Goal: Navigation & Orientation: Understand site structure

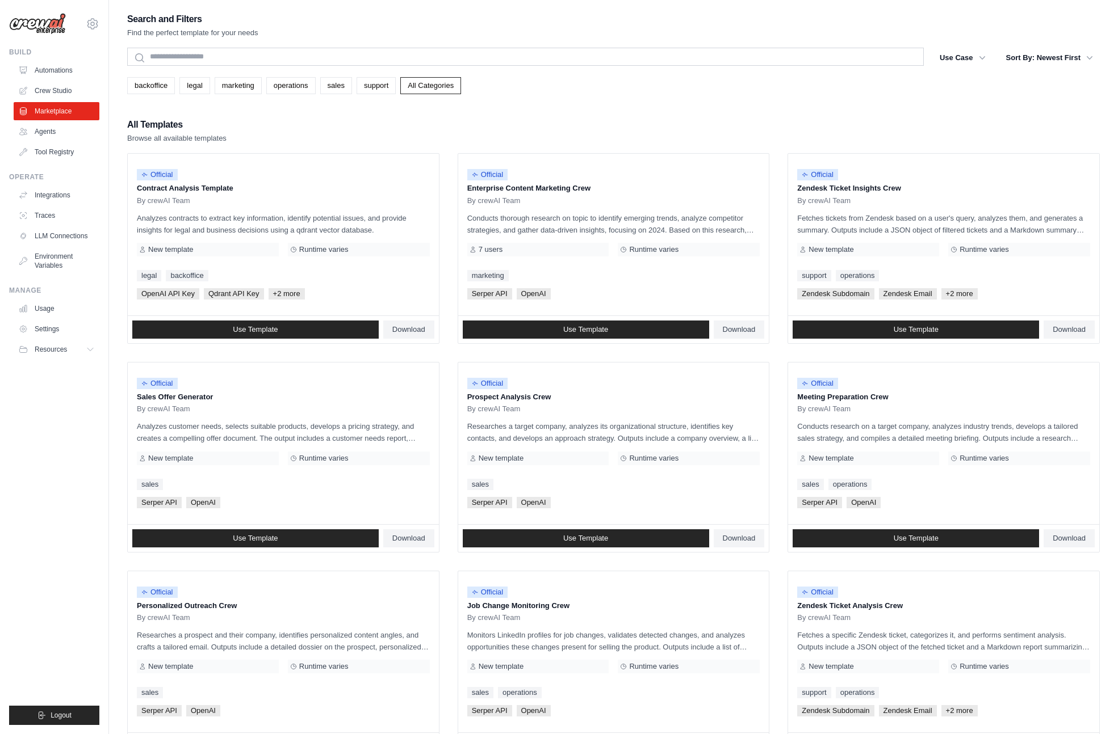
click at [48, 28] on img at bounding box center [37, 24] width 57 height 22
click at [45, 23] on img at bounding box center [37, 24] width 57 height 22
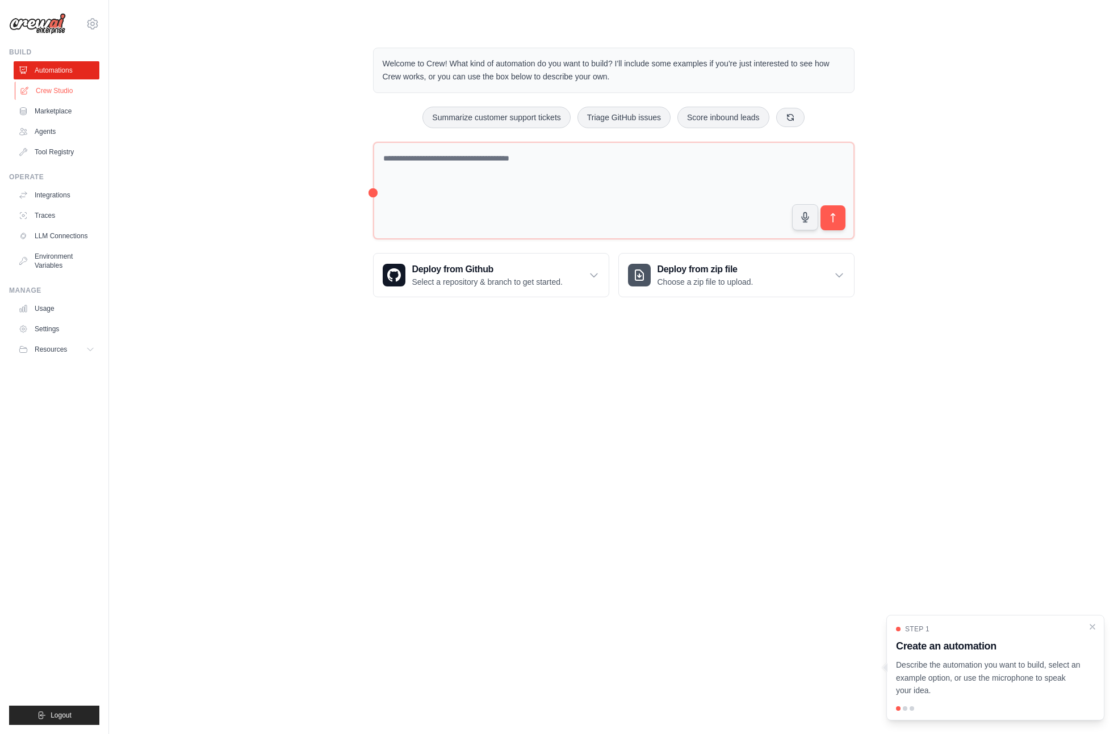
click at [63, 91] on link "Crew Studio" at bounding box center [58, 91] width 86 height 18
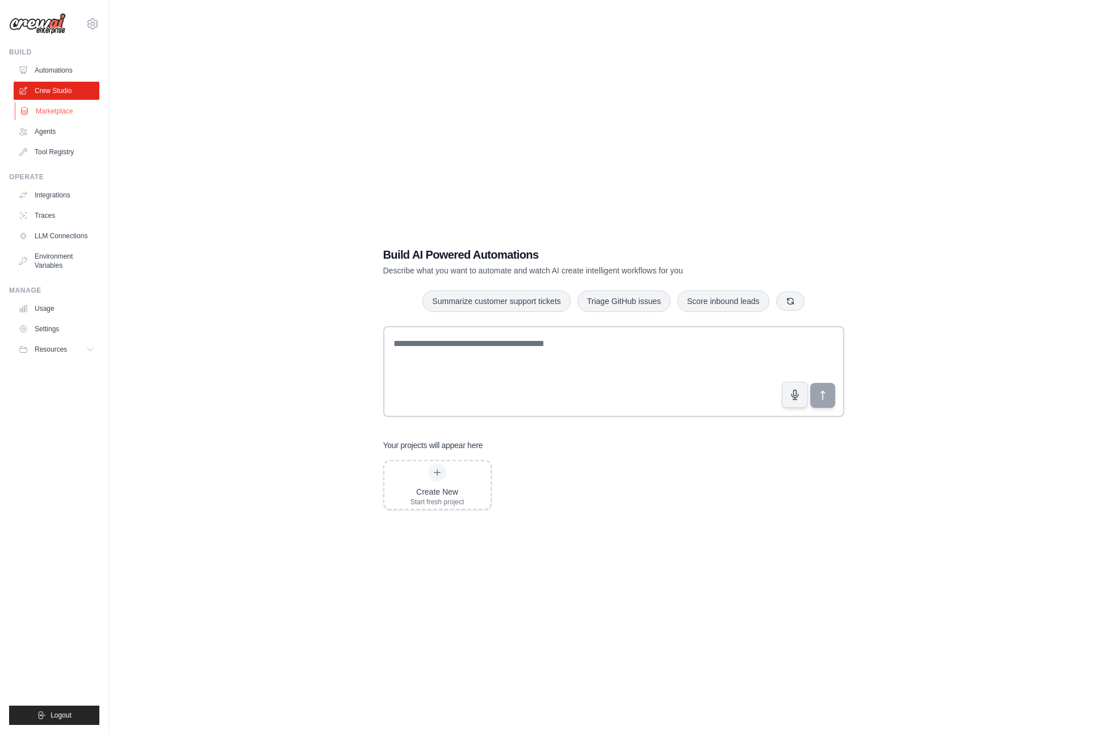
click at [52, 112] on link "Marketplace" at bounding box center [58, 111] width 86 height 18
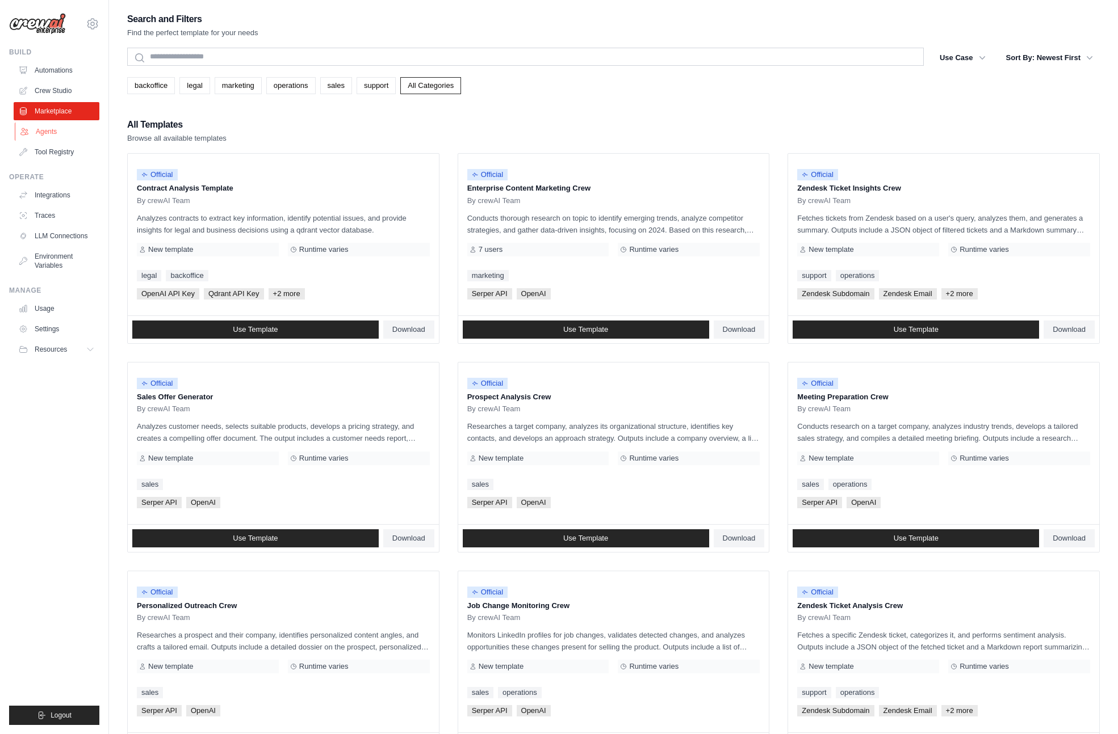
click at [43, 131] on link "Agents" at bounding box center [58, 132] width 86 height 18
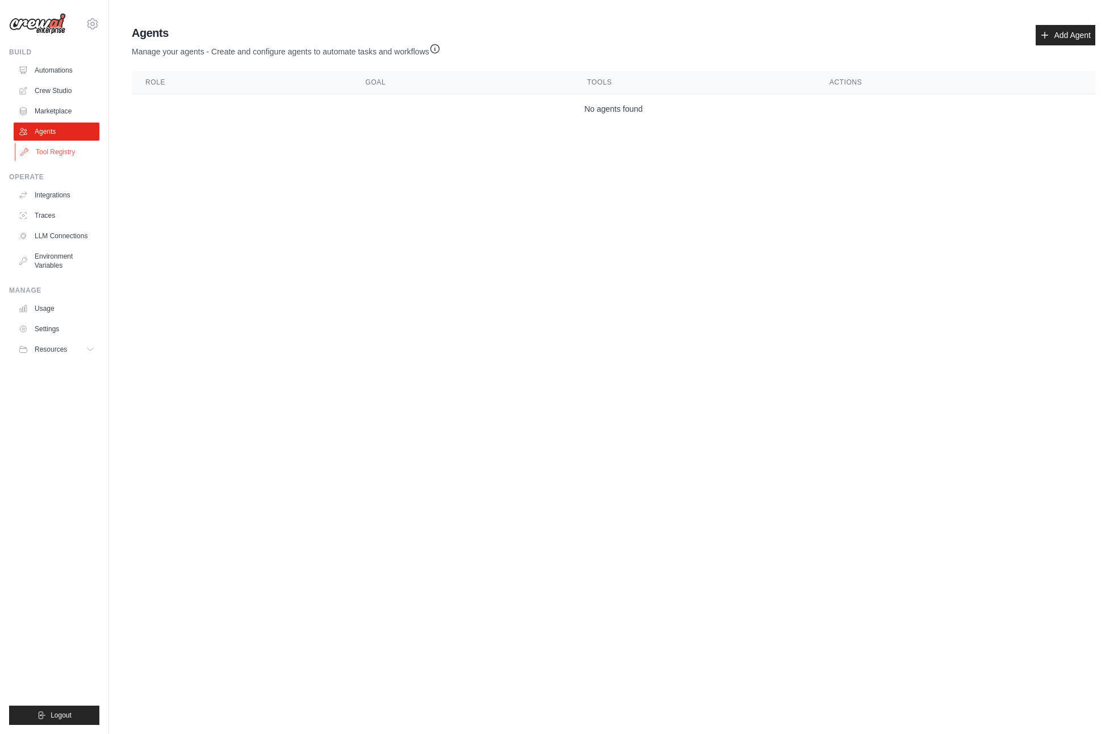
click at [40, 154] on link "Tool Registry" at bounding box center [58, 152] width 86 height 18
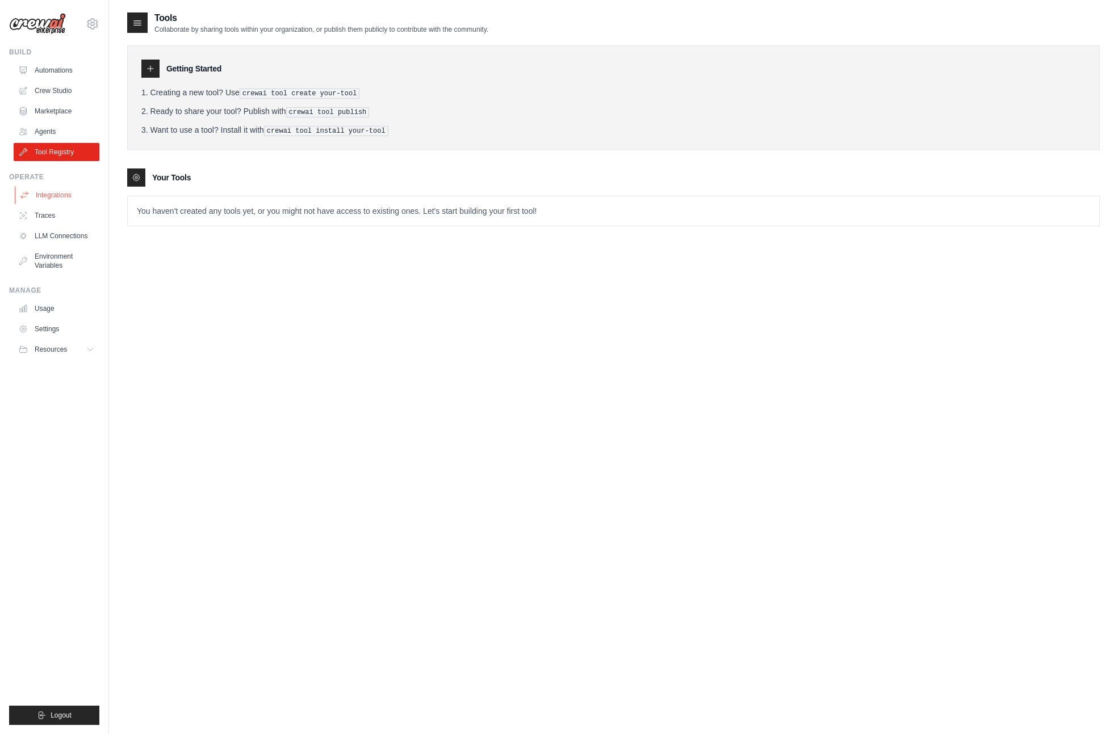
click at [47, 199] on link "Integrations" at bounding box center [58, 195] width 86 height 18
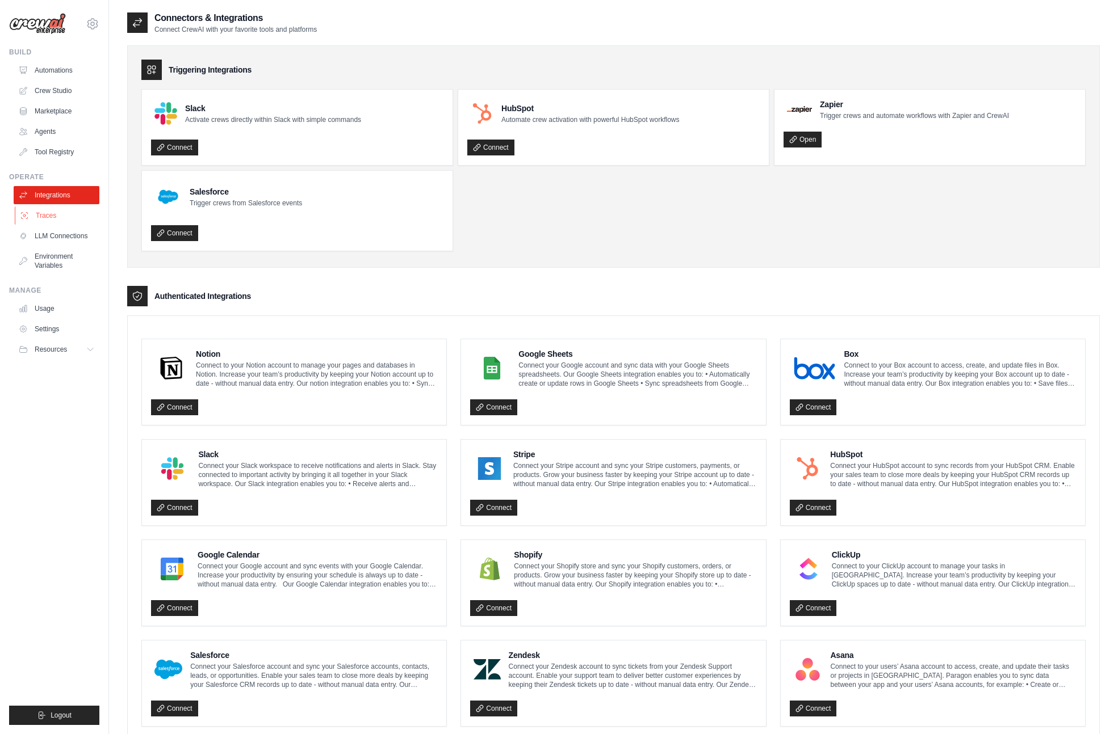
click at [66, 220] on link "Traces" at bounding box center [58, 216] width 86 height 18
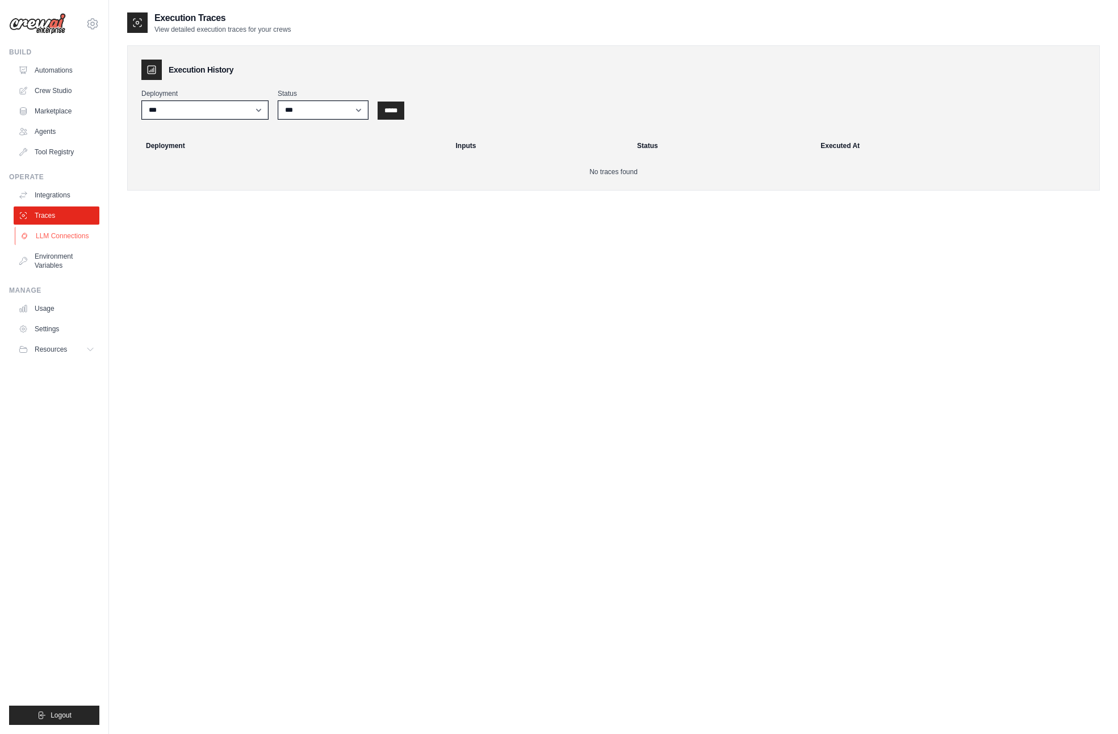
click at [57, 240] on link "LLM Connections" at bounding box center [58, 236] width 86 height 18
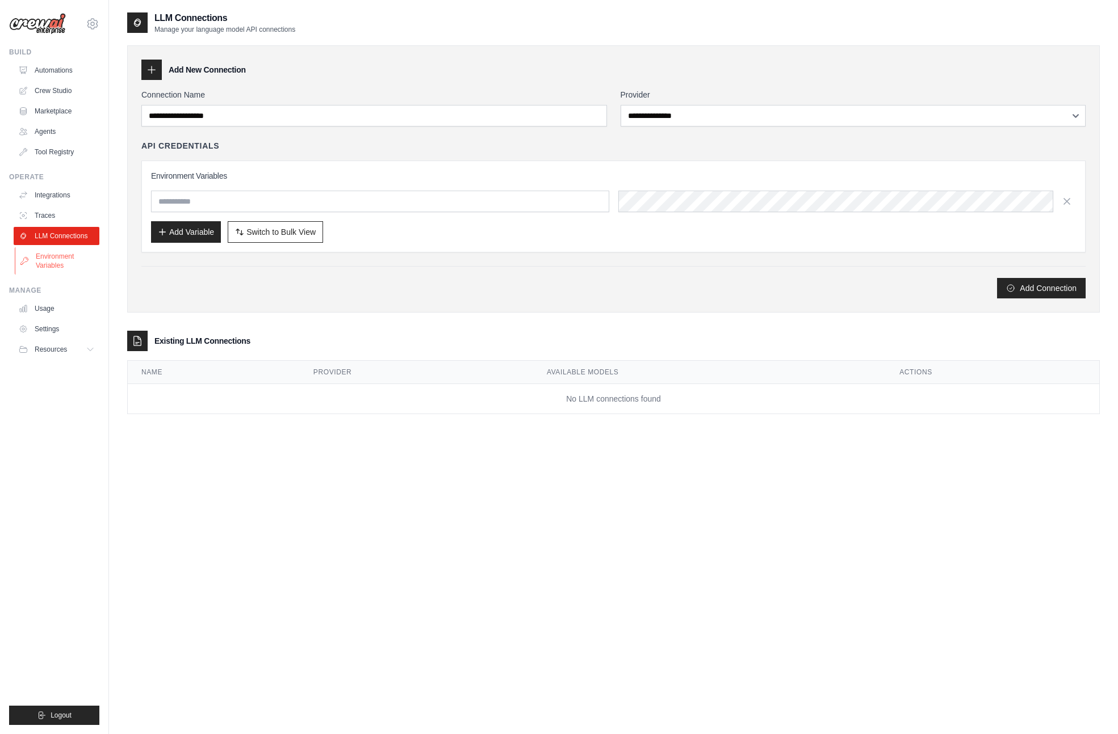
click at [42, 250] on link "Environment Variables" at bounding box center [58, 260] width 86 height 27
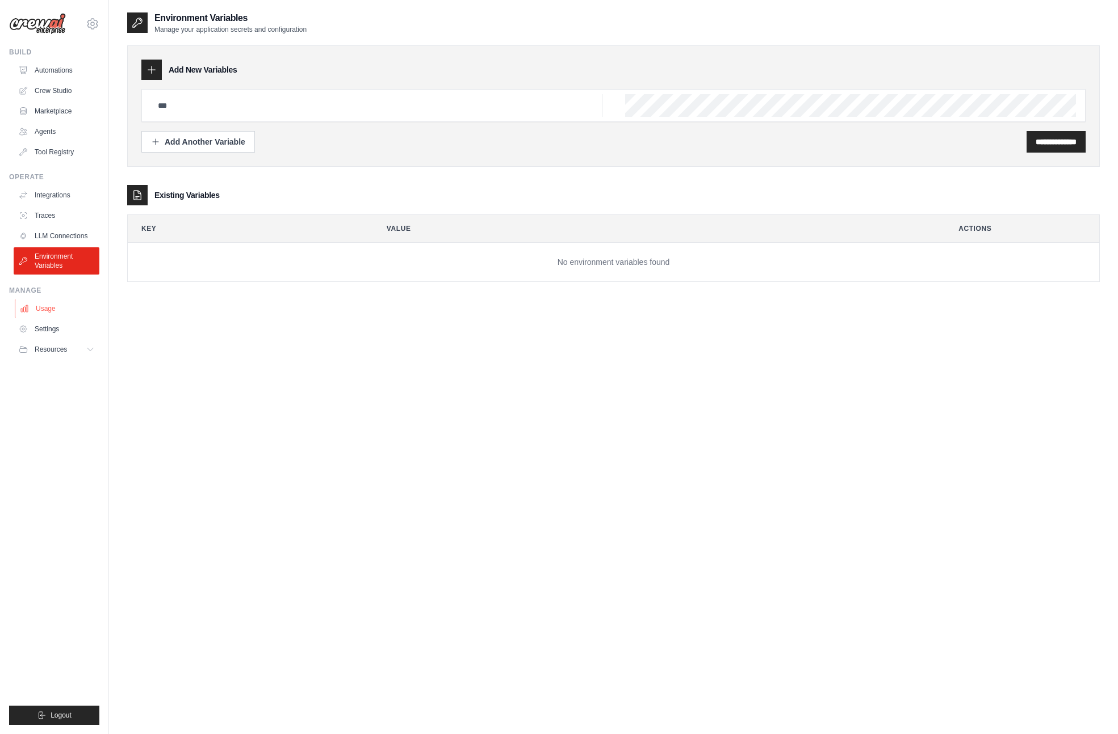
click at [51, 303] on link "Usage" at bounding box center [58, 309] width 86 height 18
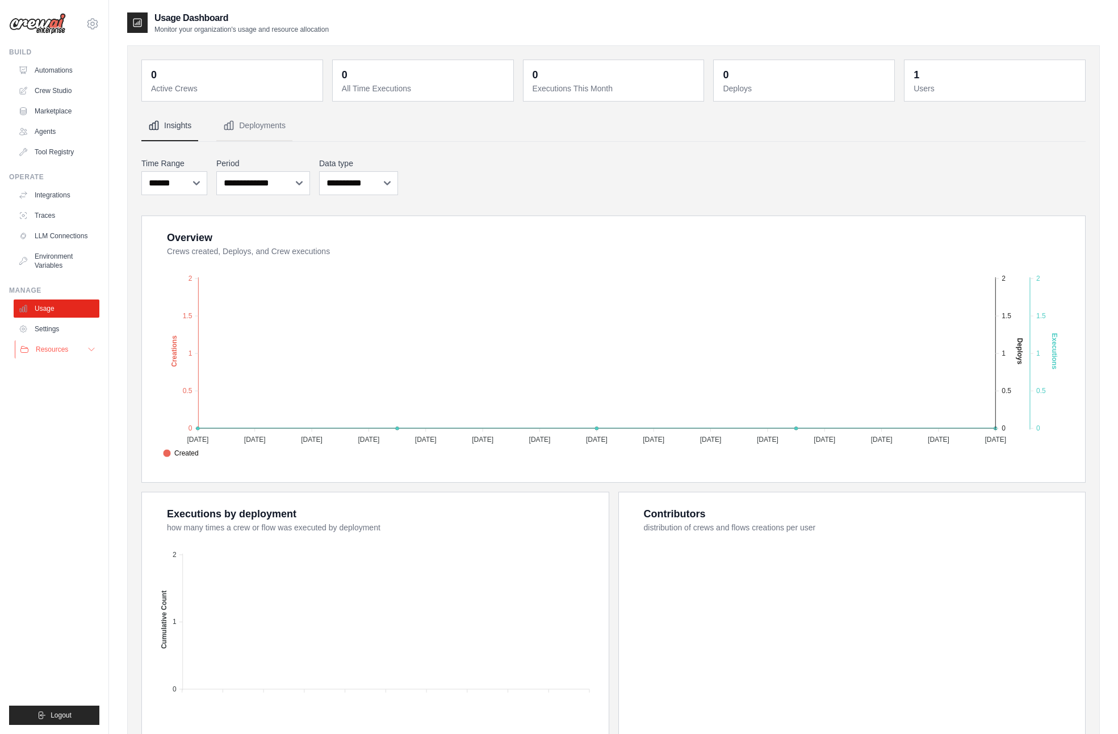
click at [88, 349] on icon at bounding box center [91, 349] width 9 height 9
click at [48, 69] on link "Automations" at bounding box center [58, 70] width 86 height 18
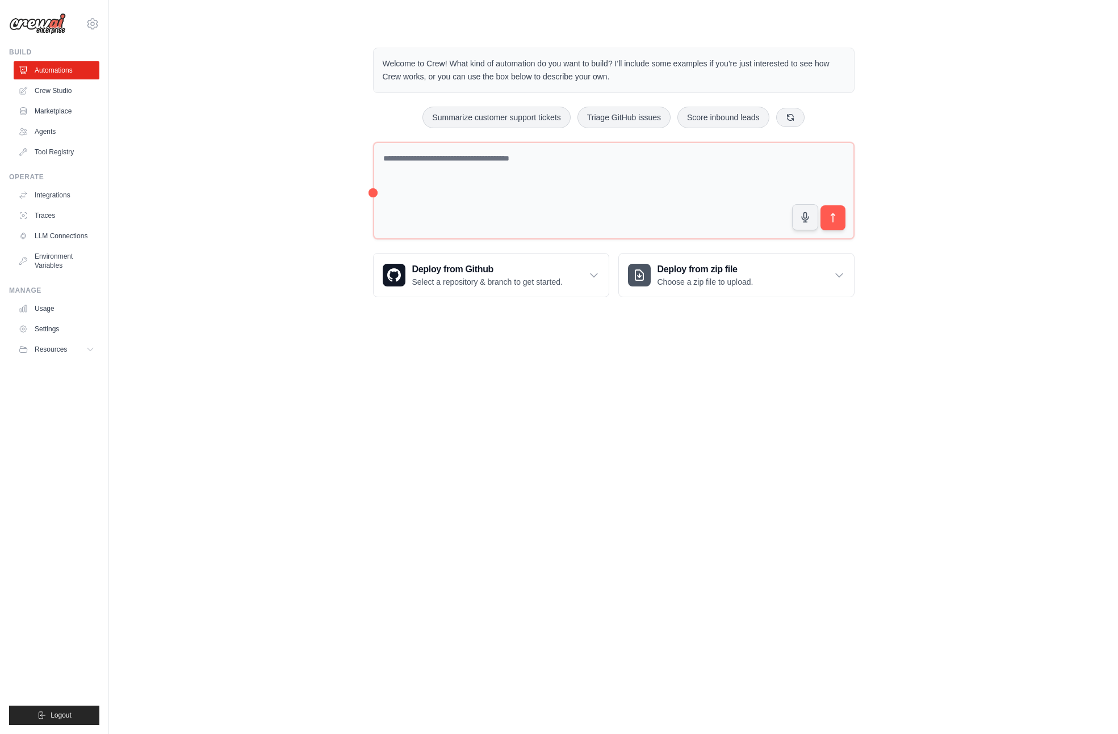
click at [50, 25] on img at bounding box center [37, 24] width 57 height 22
click at [91, 24] on icon at bounding box center [92, 23] width 3 height 3
click at [78, 82] on link "Settings" at bounding box center [93, 76] width 100 height 20
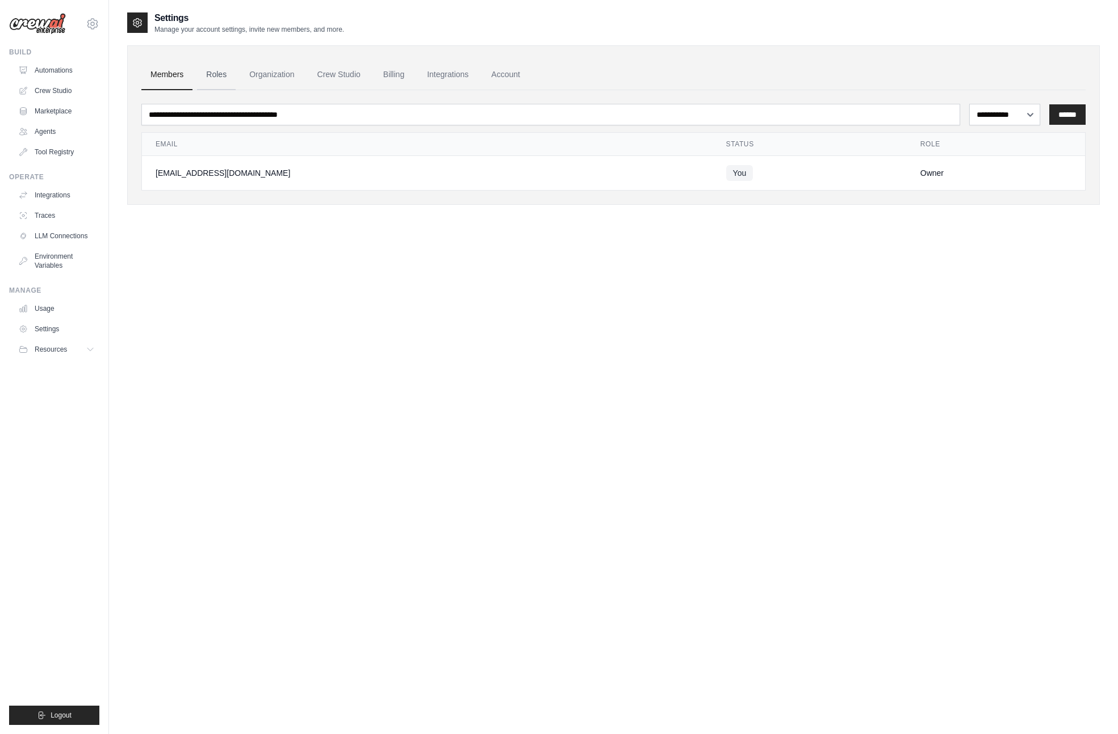
click at [222, 73] on link "Roles" at bounding box center [216, 75] width 39 height 31
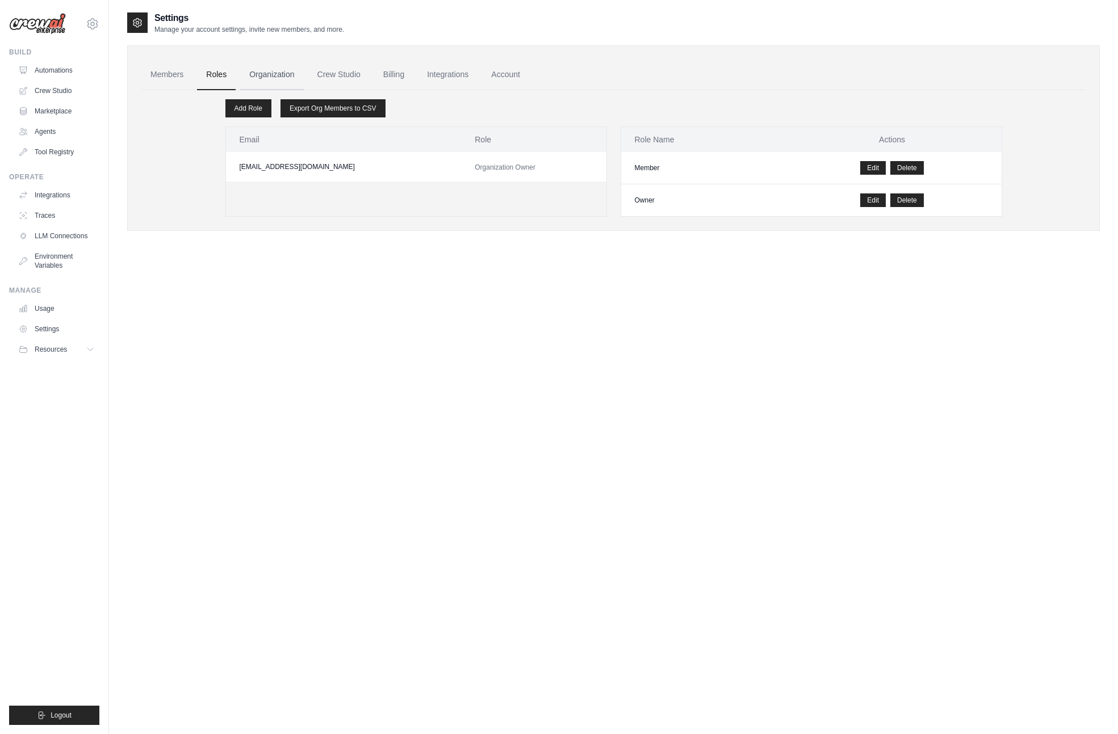
click at [283, 75] on link "Organization" at bounding box center [271, 75] width 63 height 31
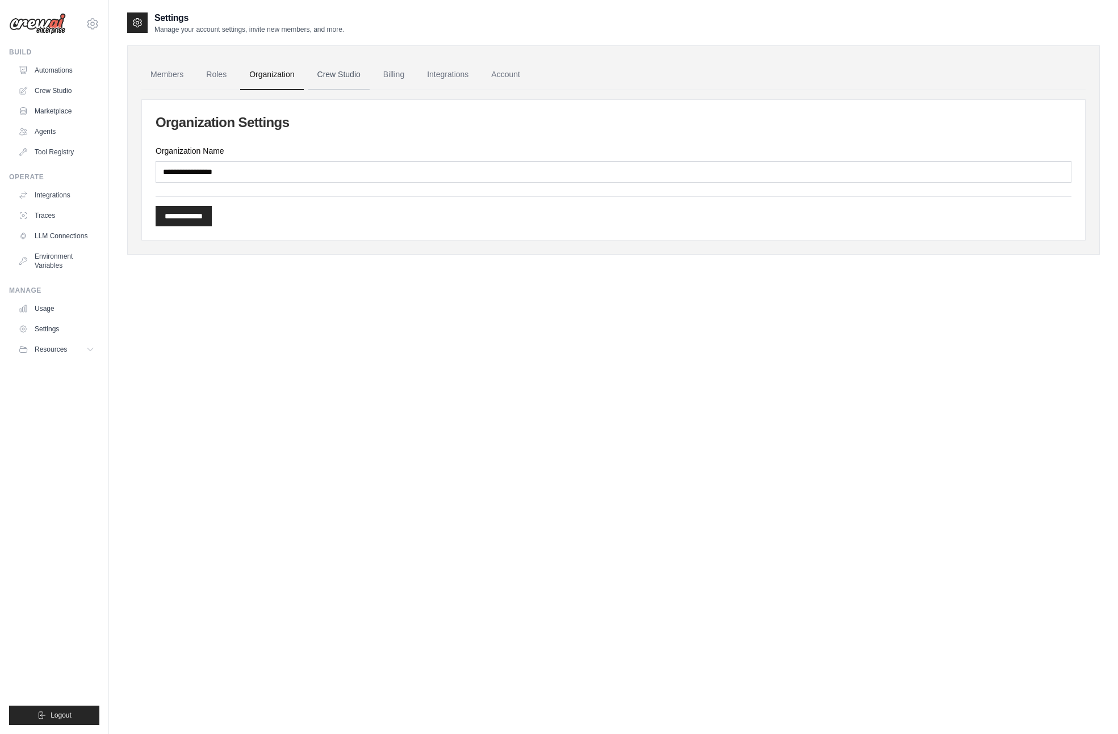
click at [344, 78] on link "Crew Studio" at bounding box center [338, 75] width 61 height 31
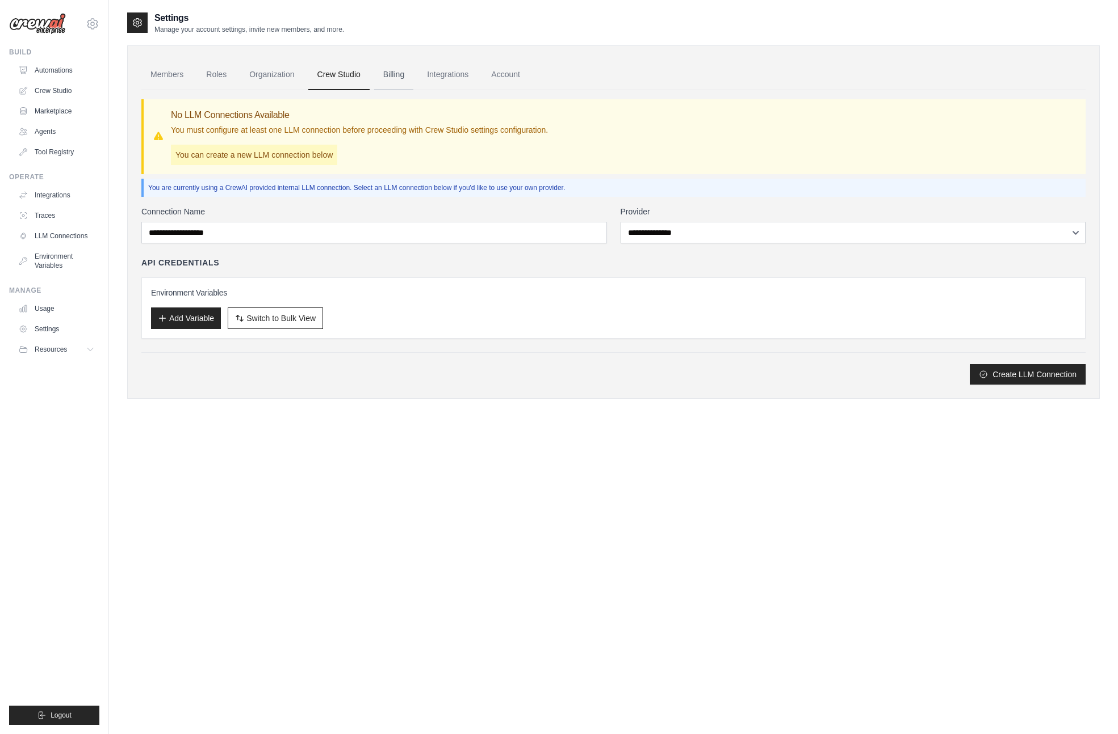
click at [397, 80] on link "Billing" at bounding box center [393, 75] width 39 height 31
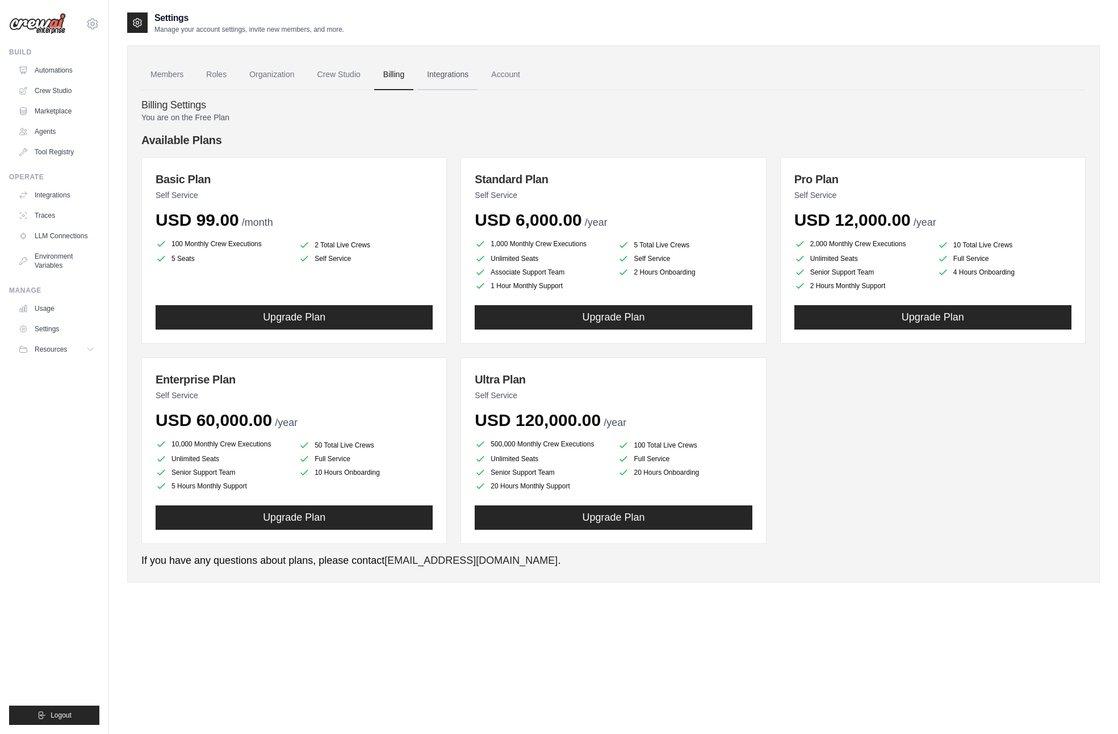
click at [455, 78] on link "Integrations" at bounding box center [448, 75] width 60 height 31
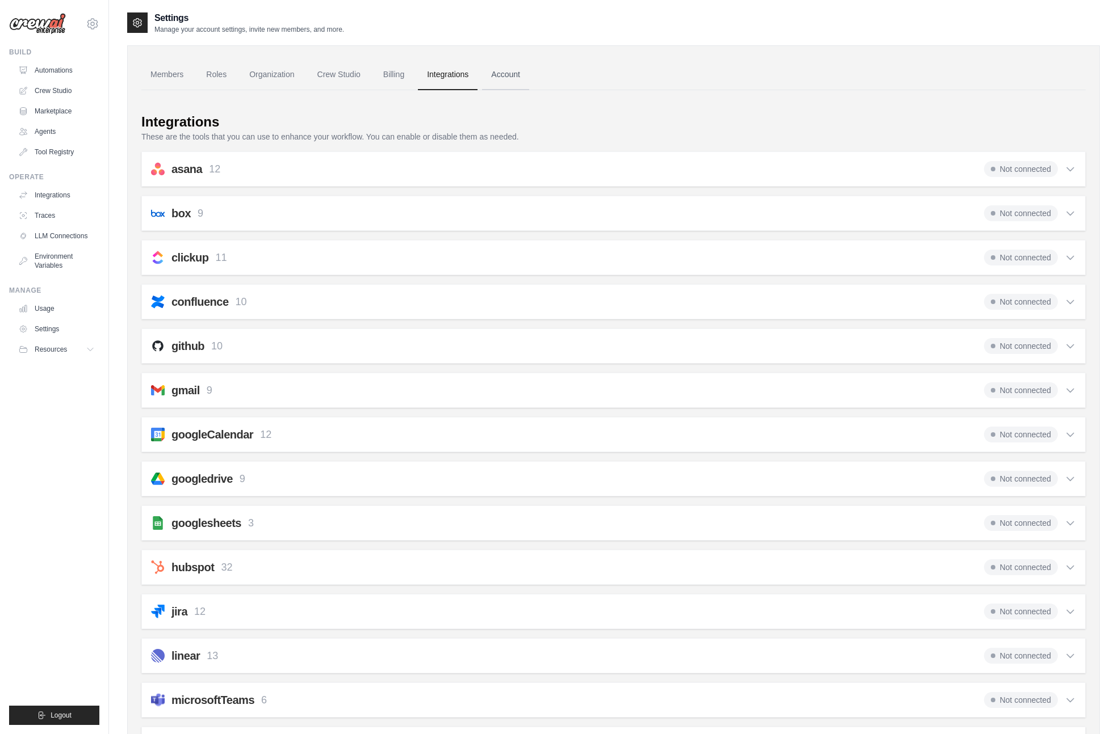
click at [523, 77] on link "Account" at bounding box center [505, 75] width 47 height 31
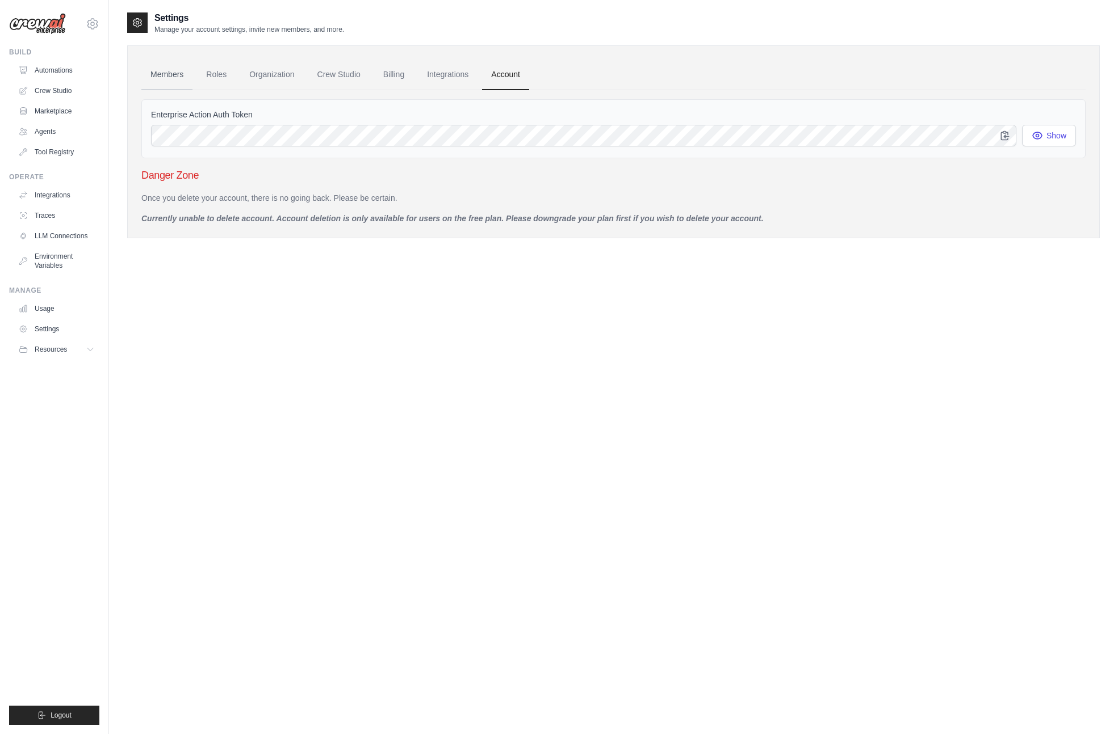
click at [169, 74] on link "Members" at bounding box center [166, 75] width 51 height 31
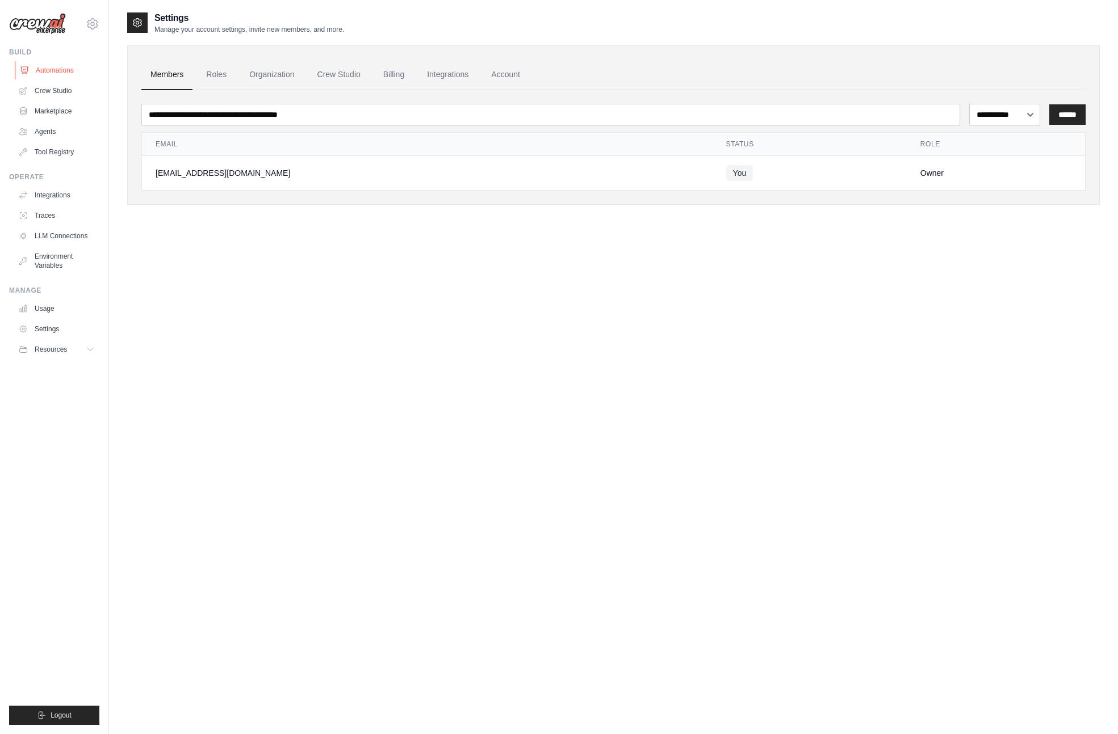
click at [62, 70] on link "Automations" at bounding box center [58, 70] width 86 height 18
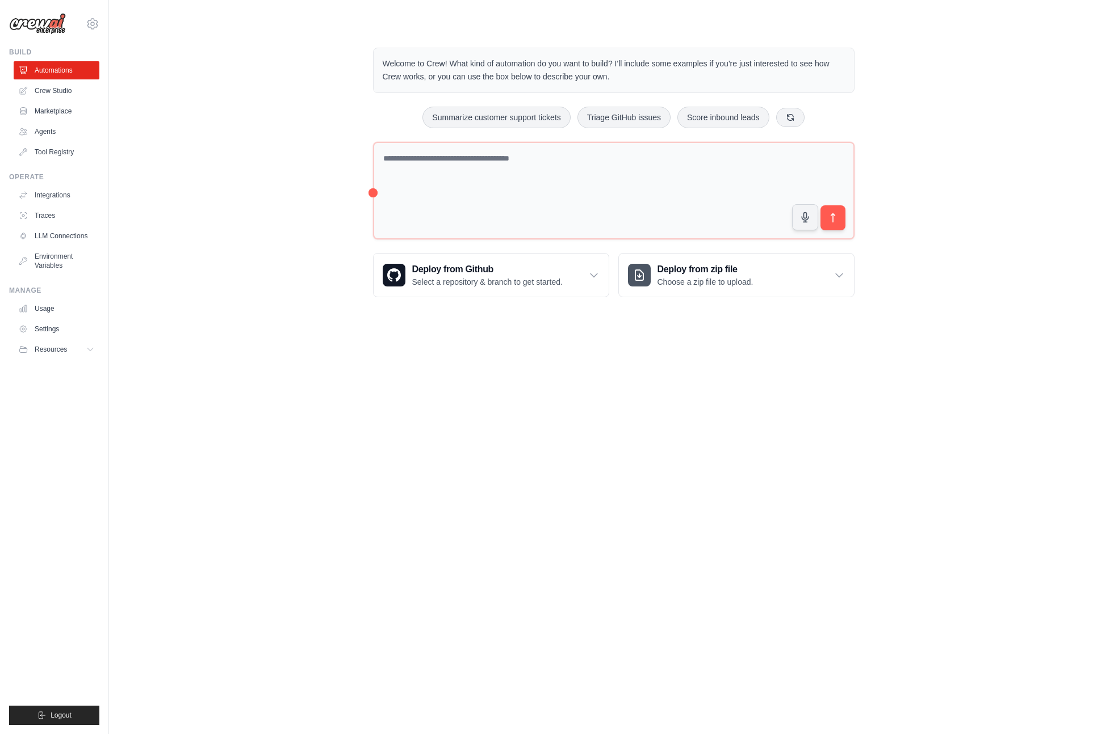
click at [48, 24] on img at bounding box center [37, 24] width 57 height 22
